Goal: Information Seeking & Learning: Learn about a topic

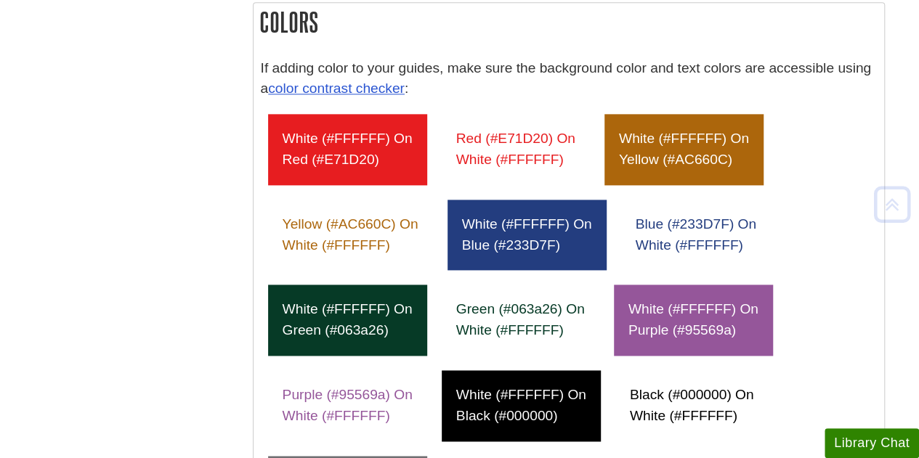
scroll to position [853, 0]
drag, startPoint x: 373, startPoint y: 155, endPoint x: 327, endPoint y: 161, distance: 46.9
click at [327, 161] on div "white (#FFFFFF) on red (#E71D20)" at bounding box center [347, 149] width 159 height 71
copy div "E71D20"
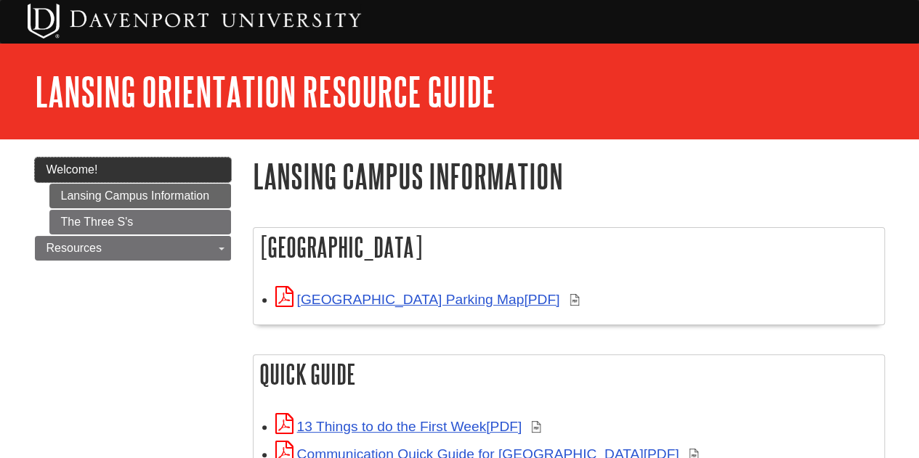
click at [123, 158] on link "Welcome!" at bounding box center [133, 170] width 196 height 25
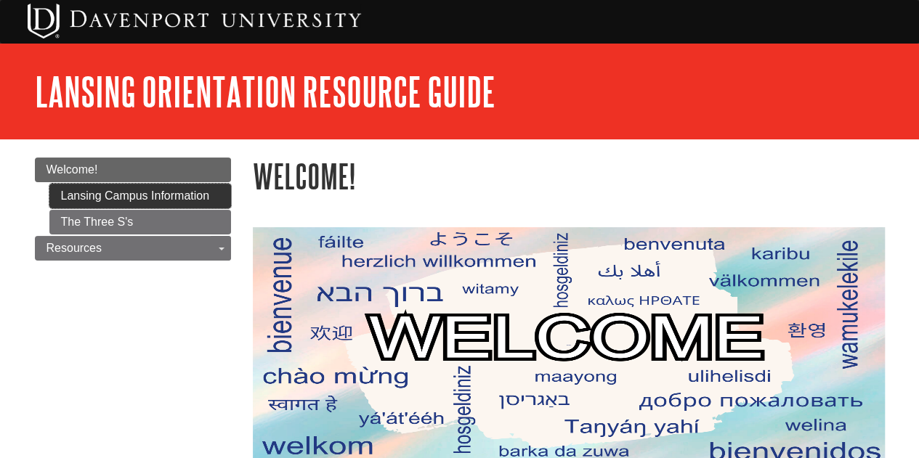
click at [211, 207] on ul "Lansing Campus Information The Three S's" at bounding box center [140, 209] width 182 height 51
click at [193, 196] on link "Lansing Campus Information" at bounding box center [140, 196] width 182 height 25
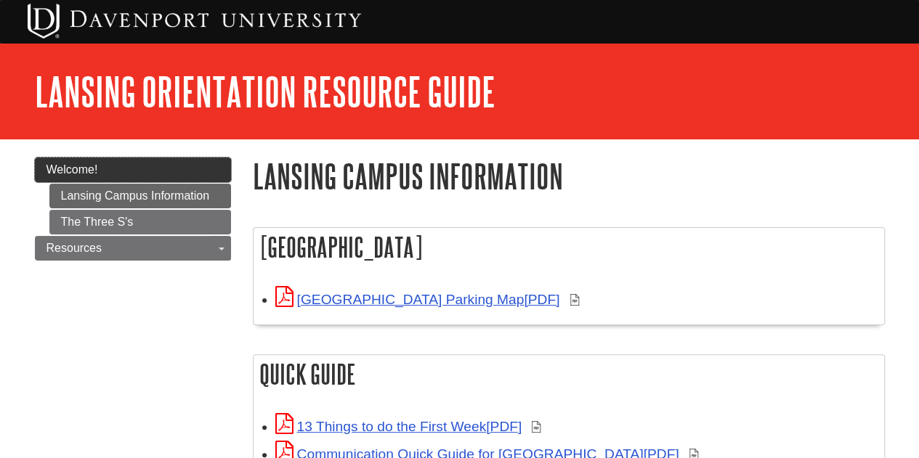
click at [142, 167] on link "Welcome!" at bounding box center [133, 170] width 196 height 25
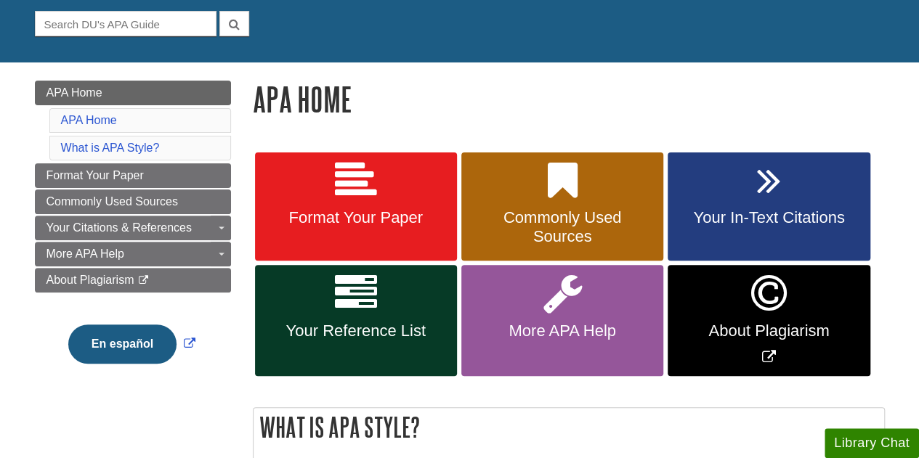
scroll to position [170, 0]
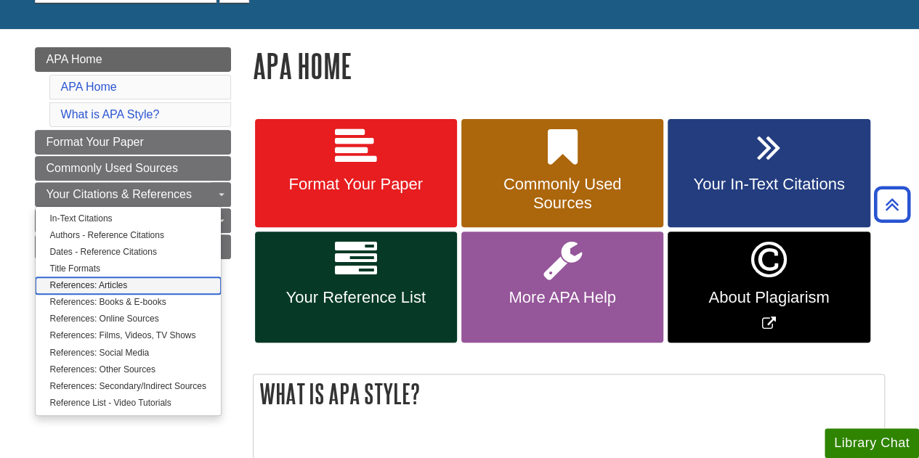
click at [109, 287] on link "References: Articles" at bounding box center [128, 285] width 185 height 17
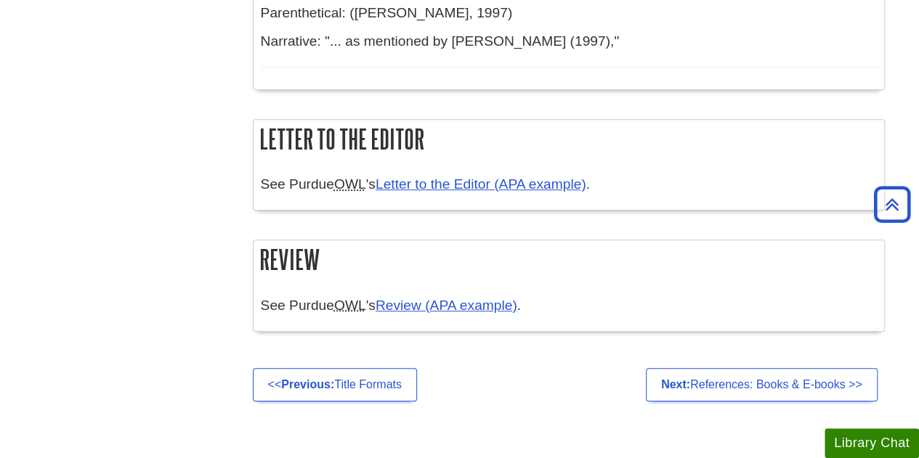
scroll to position [3414, 0]
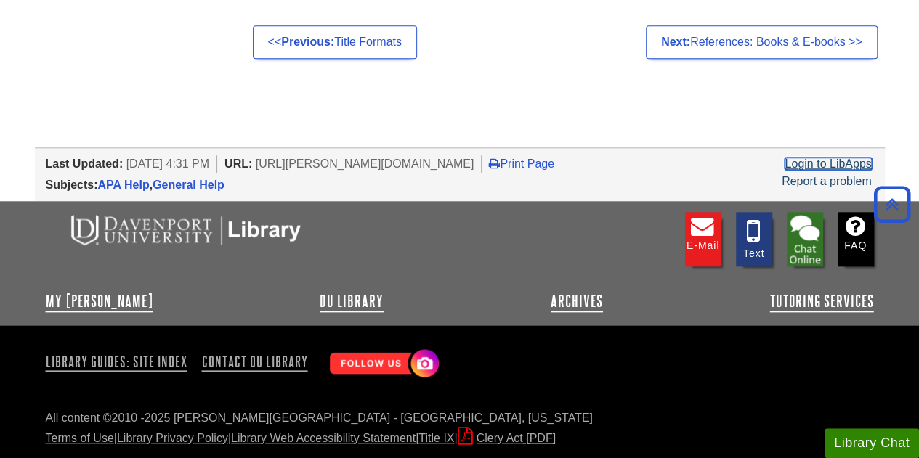
click at [812, 166] on link "Login to LibApps" at bounding box center [827, 164] width 86 height 12
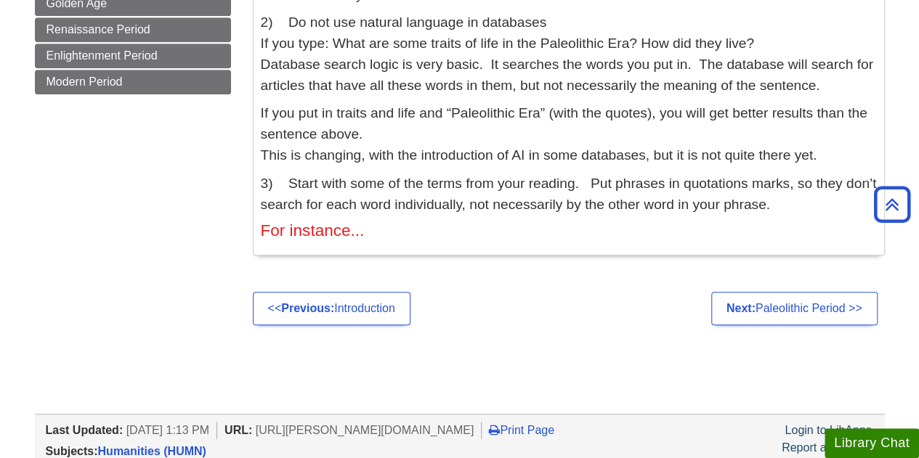
scroll to position [385, 0]
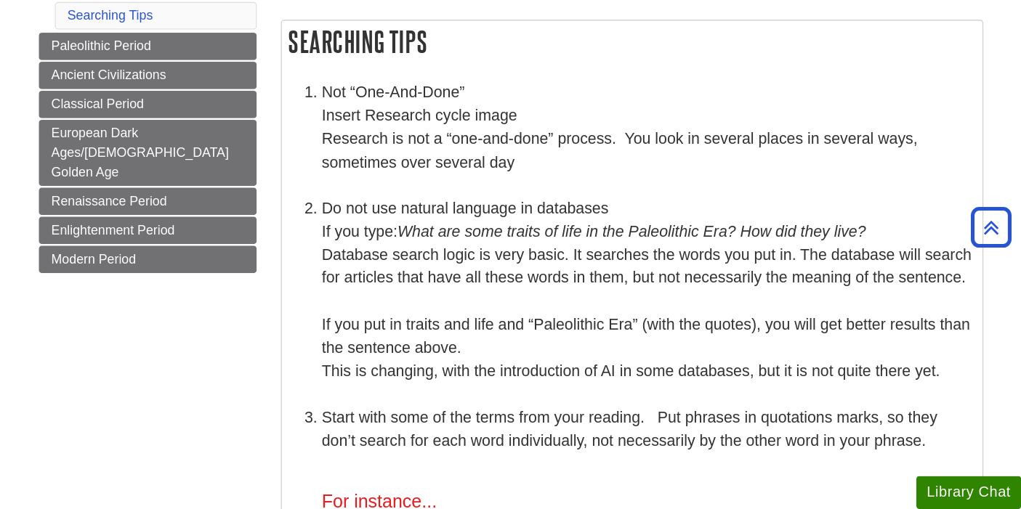
scroll to position [232, 0]
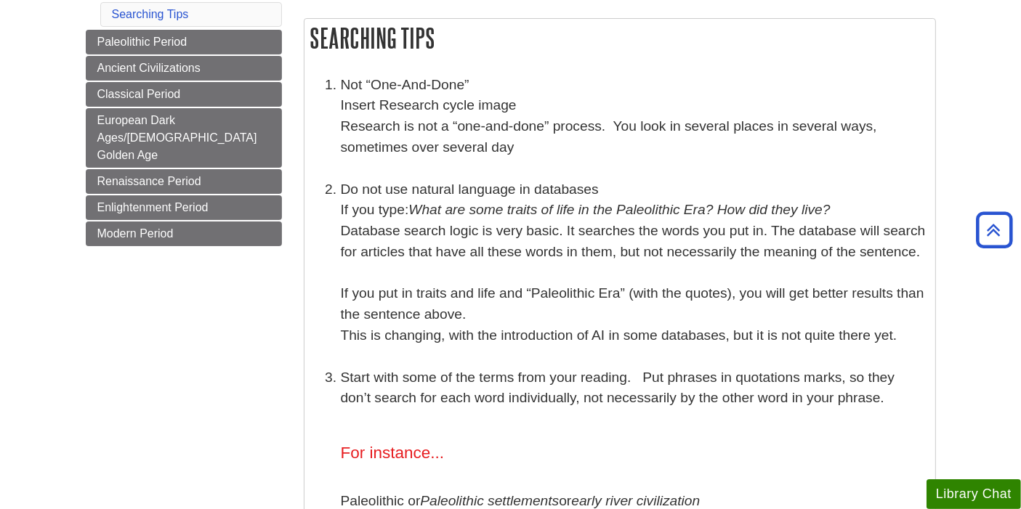
drag, startPoint x: 583, startPoint y: 455, endPoint x: 445, endPoint y: 264, distance: 236.3
click at [445, 264] on li "Do not use natural language in databases If you type: What are some traits of l…" at bounding box center [634, 262] width 587 height 167
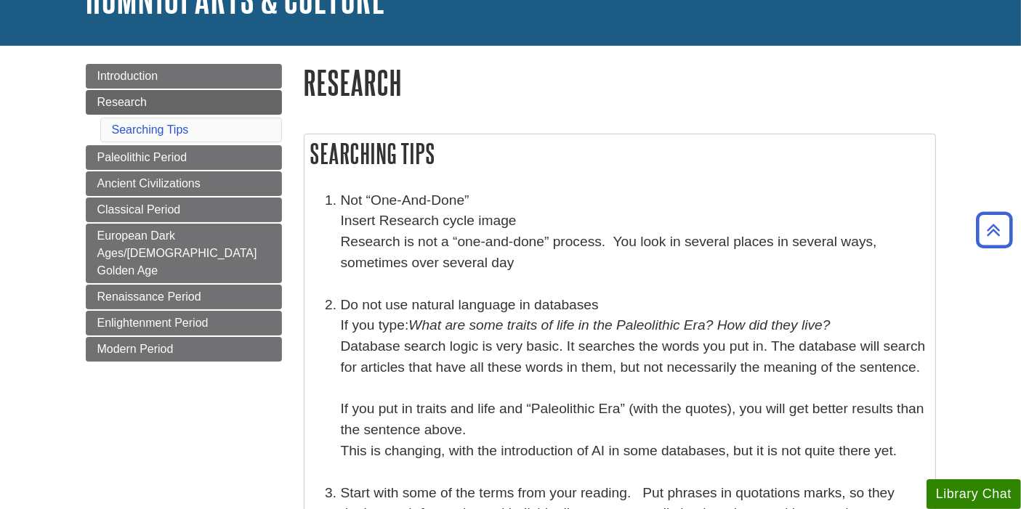
scroll to position [324, 0]
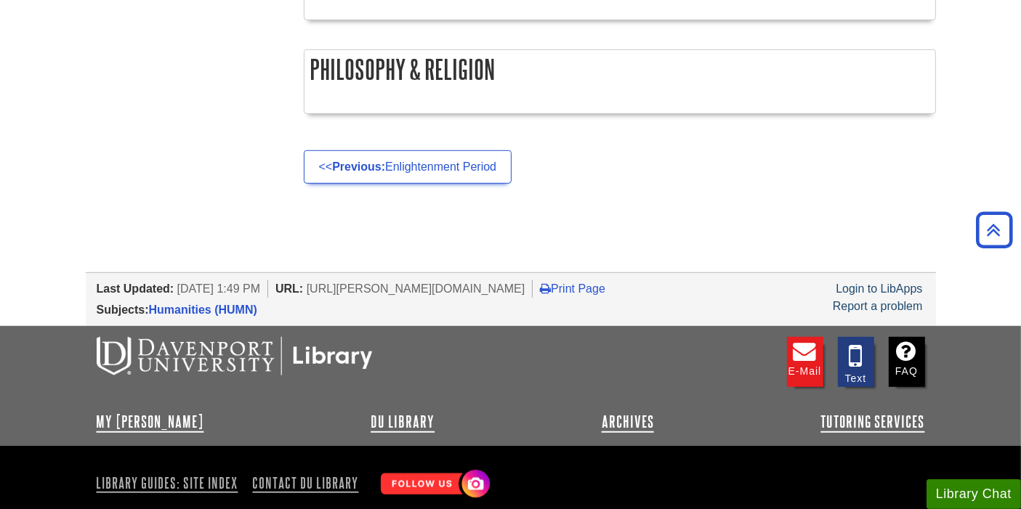
scroll to position [973, 0]
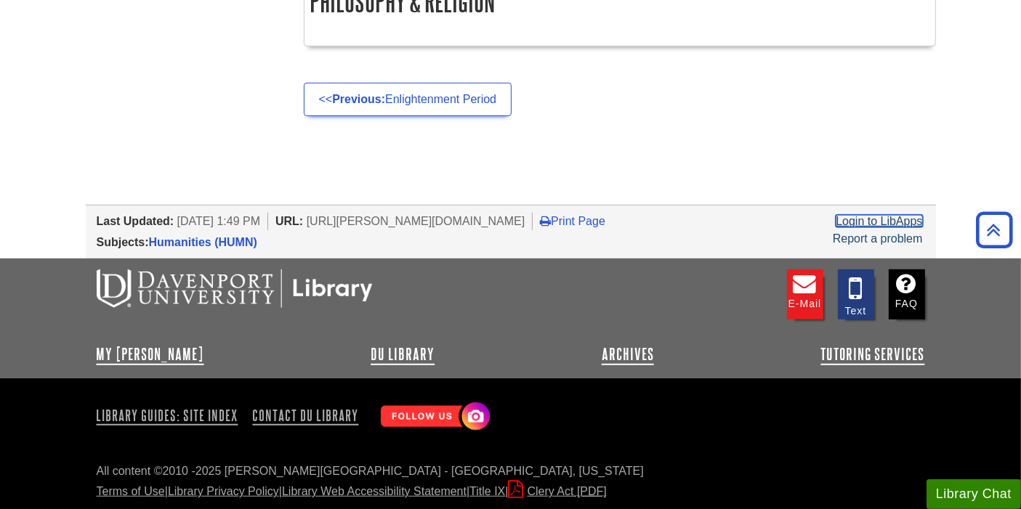
click at [888, 216] on link "Login to LibApps" at bounding box center [878, 221] width 86 height 12
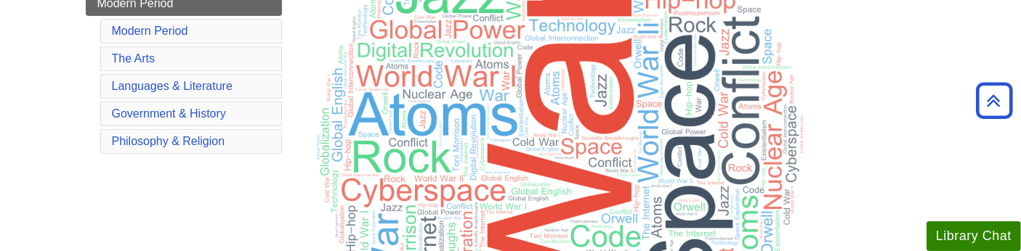
scroll to position [455, 0]
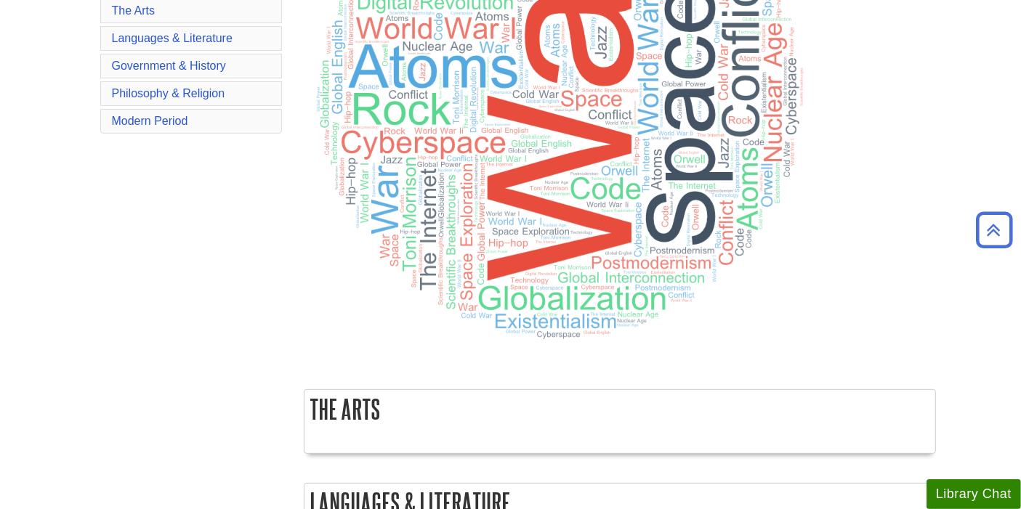
scroll to position [192, 0]
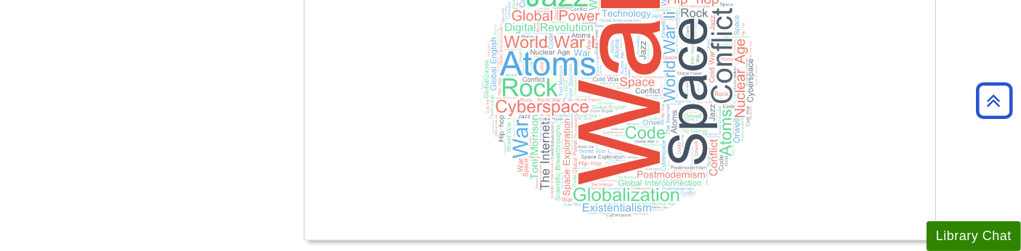
scroll to position [1344, 0]
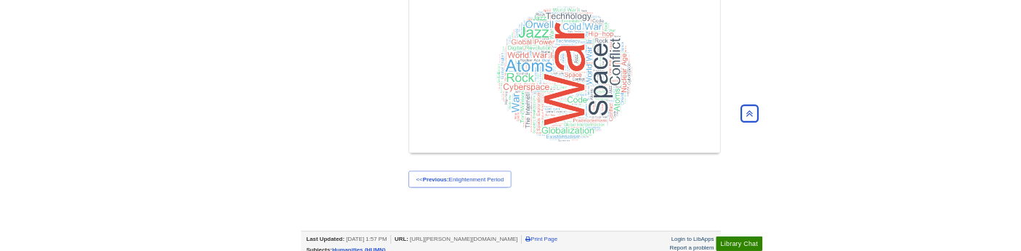
scroll to position [1344, 0]
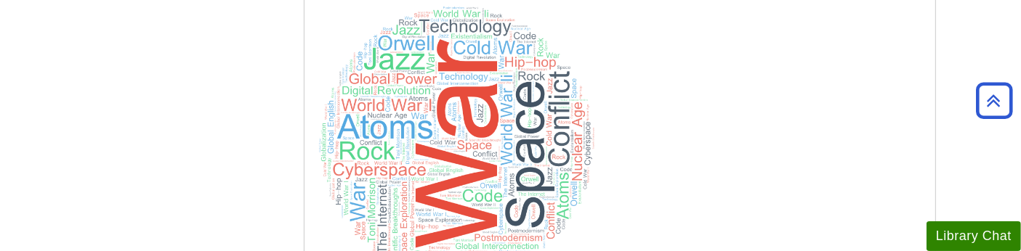
scroll to position [1344, 0]
